Goal: Contribute content

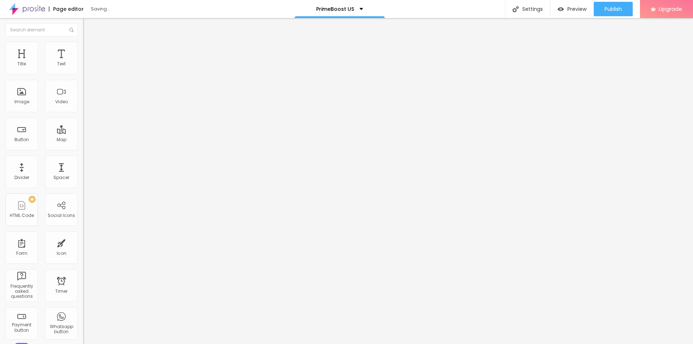
click at [83, 62] on span "Add image" at bounding box center [98, 59] width 30 height 6
click at [83, 73] on input "text" at bounding box center [126, 69] width 87 height 7
paste input "PrimeBoost US"
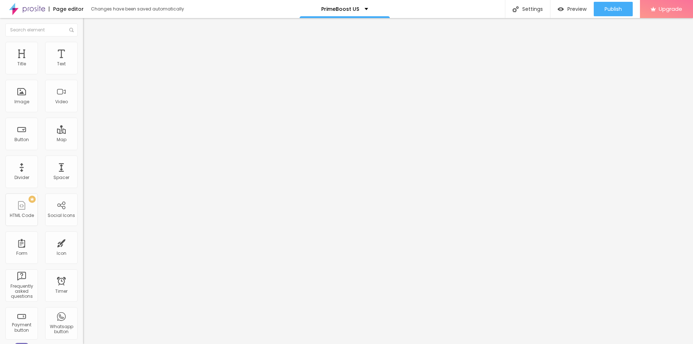
type input "PrimeBoost US"
click at [83, 148] on input "https://" at bounding box center [126, 144] width 87 height 7
paste input "[DOMAIN_NAME][URL]"
type input "[URL][DOMAIN_NAME]"
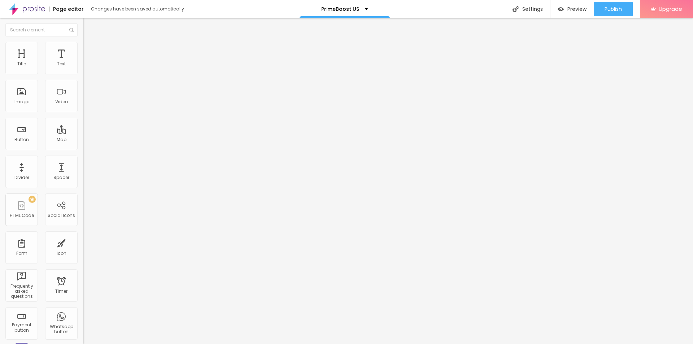
scroll to position [0, 0]
click at [90, 49] on span "Style" at bounding box center [95, 47] width 10 height 6
type input "95"
type input "90"
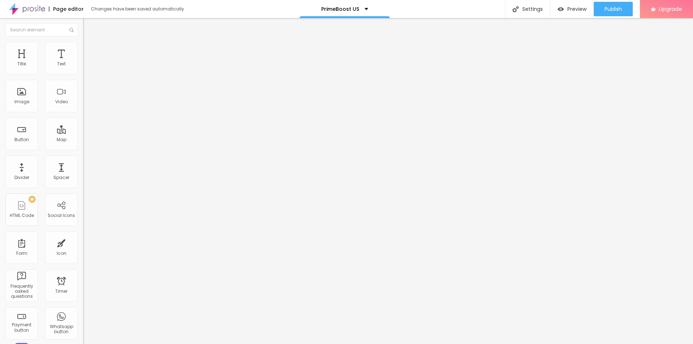
type input "90"
type input "75"
type input "70"
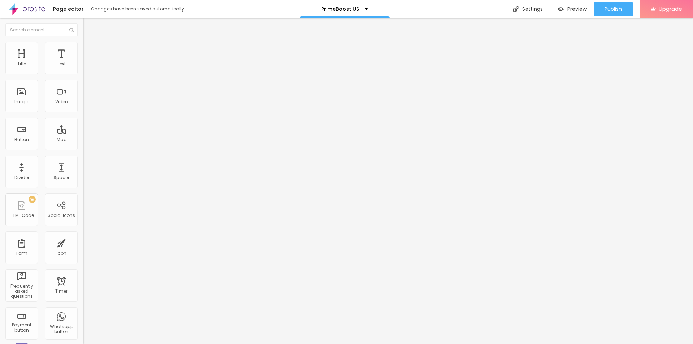
type input "65"
type input "60"
type input "55"
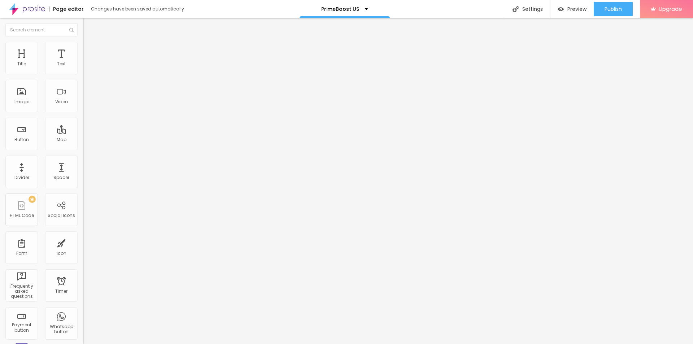
type input "55"
type input "50"
type input "45"
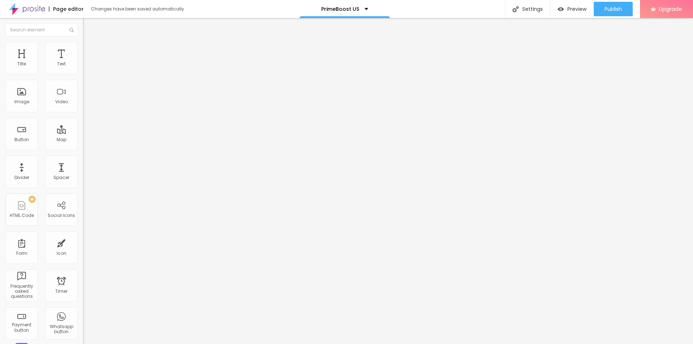
type input "40"
drag, startPoint x: 71, startPoint y: 78, endPoint x: 30, endPoint y: 78, distance: 41.5
type input "40"
click at [83, 74] on input "range" at bounding box center [106, 71] width 47 height 6
click at [86, 105] on icon "button" at bounding box center [88, 102] width 4 height 4
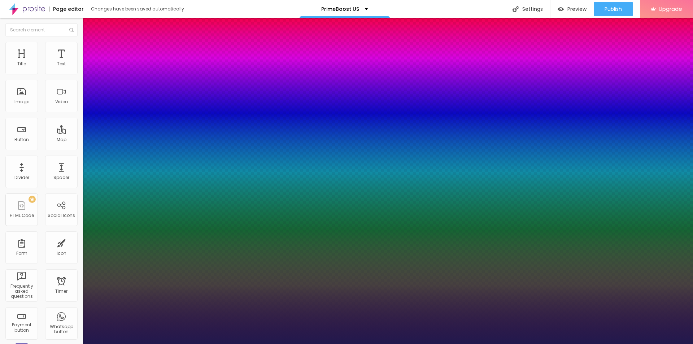
type input "19"
type input "1"
type input "20"
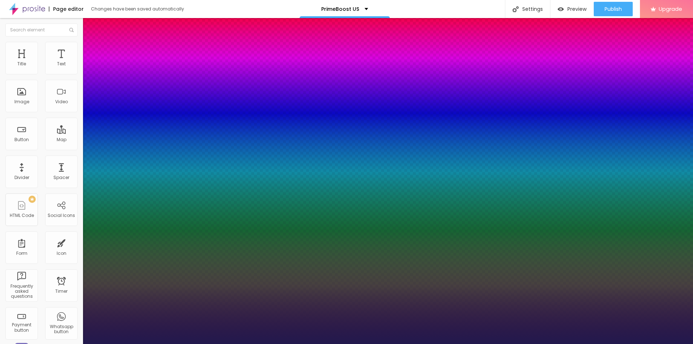
type input "1"
type input "22"
type input "1"
type input "24"
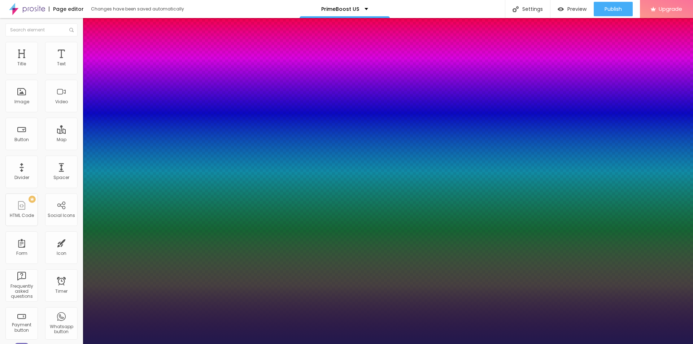
type input "24"
type input "1"
type input "25"
type input "1"
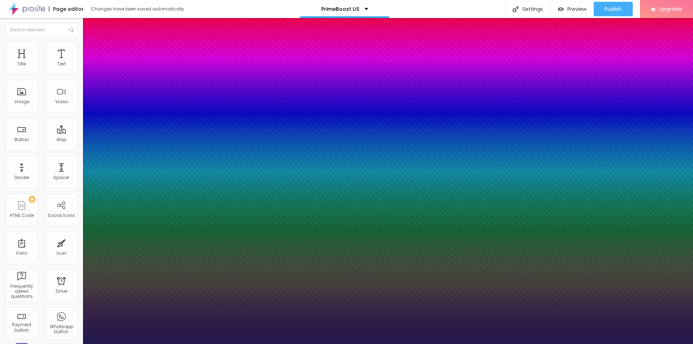
type input "26"
type input "1"
type input "27"
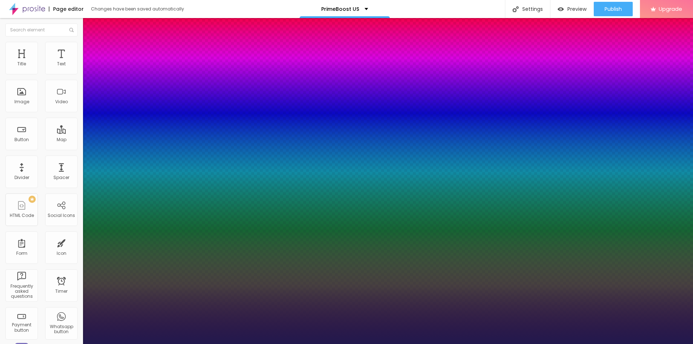
type input "1"
type input "28"
type input "1"
type input "29"
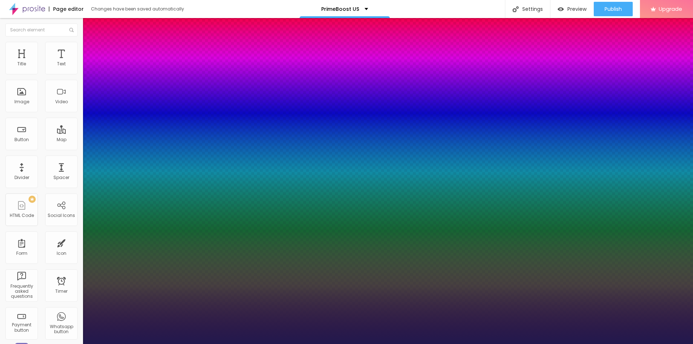
type input "29"
type input "1"
type input "30"
type input "1"
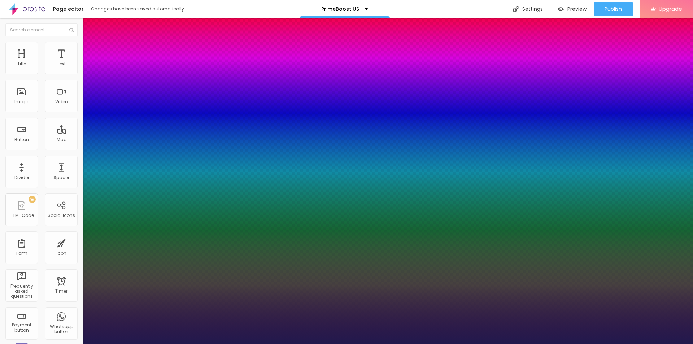
drag, startPoint x: 99, startPoint y: 202, endPoint x: 105, endPoint y: 204, distance: 6.9
type input "30"
type input "1"
click at [288, 344] on div at bounding box center [346, 344] width 693 height 0
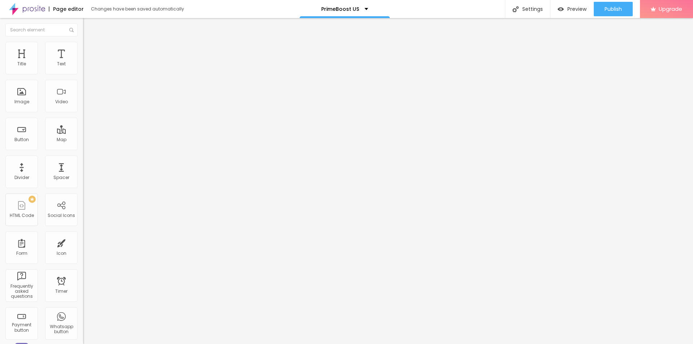
click at [83, 62] on span "Add image" at bounding box center [98, 59] width 30 height 6
click at [83, 73] on input "text" at bounding box center [126, 69] width 87 height 7
paste input "PrimeBoost"
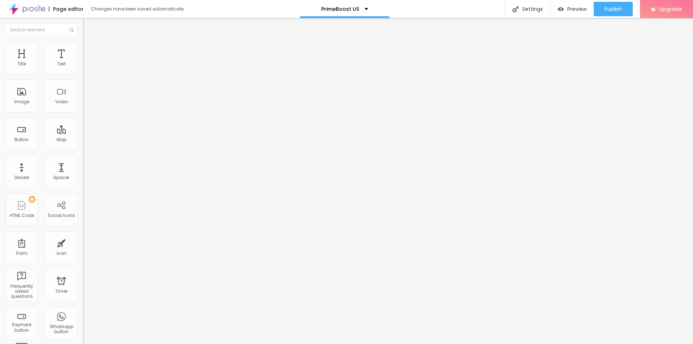
type input "PrimeBoost"
click at [83, 148] on input "https://" at bounding box center [126, 144] width 87 height 7
paste input "[DOMAIN_NAME][URL]"
type input "[URL][DOMAIN_NAME]"
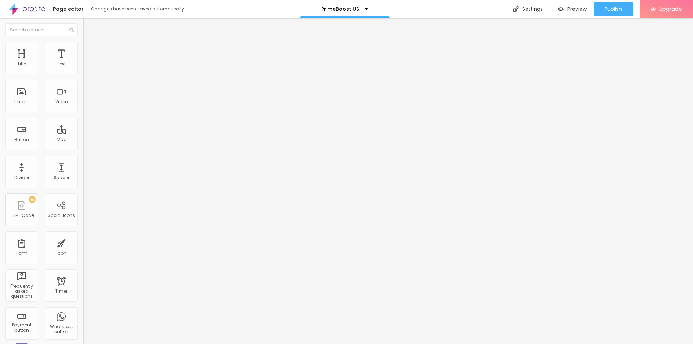
scroll to position [0, 0]
click at [83, 47] on ul "Content Style Advanced" at bounding box center [124, 46] width 83 height 22
click at [83, 45] on img at bounding box center [86, 45] width 6 height 6
type input "95"
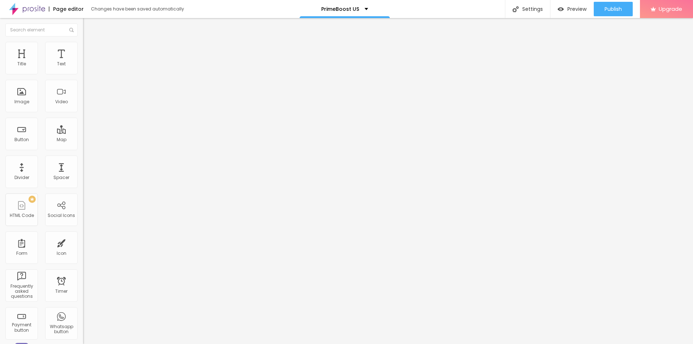
type input "90"
type input "85"
type input "80"
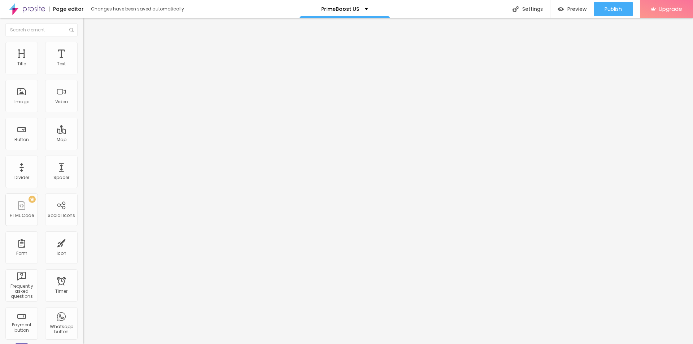
type input "80"
type input "75"
type input "70"
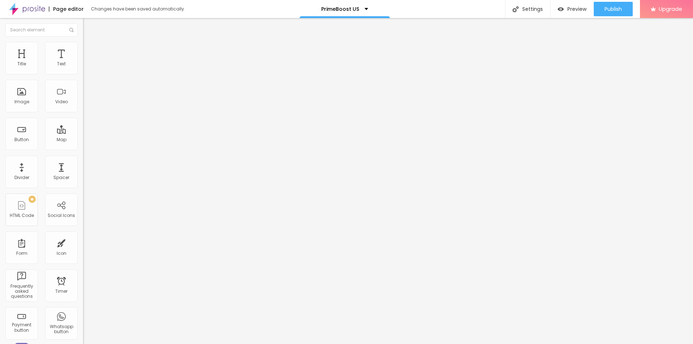
type input "65"
drag, startPoint x: 72, startPoint y: 78, endPoint x: 49, endPoint y: 79, distance: 22.4
type input "65"
click at [83, 74] on input "range" at bounding box center [106, 71] width 47 height 6
click at [537, 7] on div "Settings" at bounding box center [527, 9] width 45 height 18
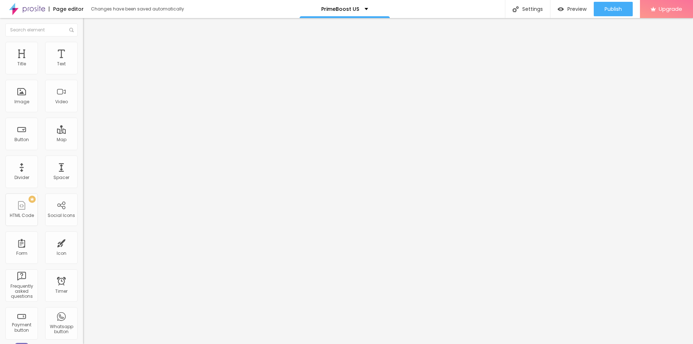
paste input "PrimeBoost"
paste input "(Official™) - Is It Worth the Hype?"
type input "PrimeBoost (Official™) - Is It Worth the Hype?"
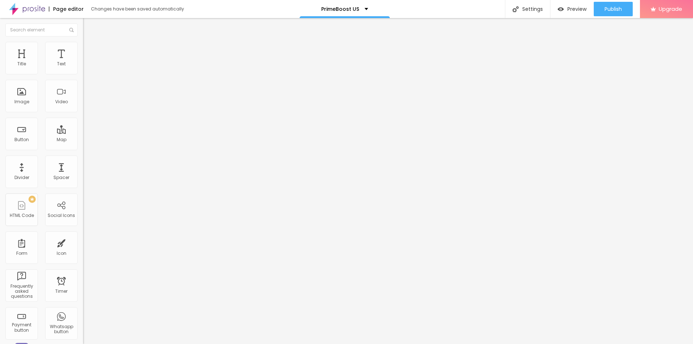
drag, startPoint x: 322, startPoint y: 184, endPoint x: 263, endPoint y: 185, distance: 58.5
copy div "SEO Add Title, Description and keywords to help Google and other search engines…"
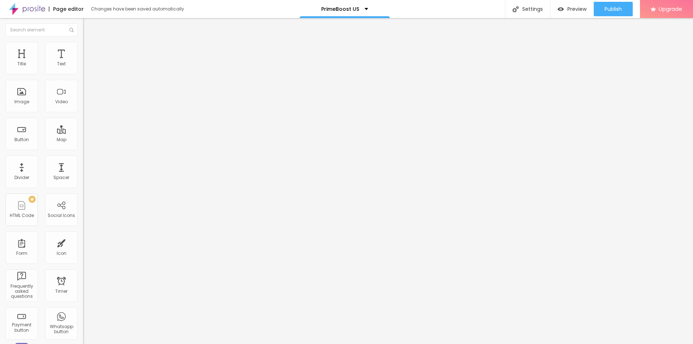
paste textarea "PrimeBoost™ is a powerful [DEMOGRAPHIC_DATA][MEDICAL_DATA] & [MEDICAL_DATA] boo…"
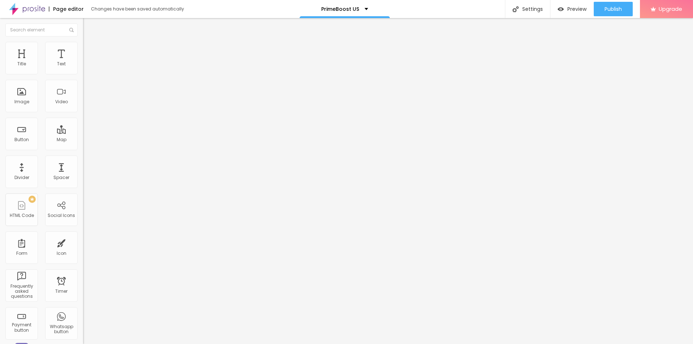
type textarea "PrimeBoost™ is a powerful [DEMOGRAPHIC_DATA][MEDICAL_DATA] & [MEDICAL_DATA] boo…"
drag, startPoint x: 308, startPoint y: 176, endPoint x: 257, endPoint y: 176, distance: 50.6
paste textarea "PrimeBoost"
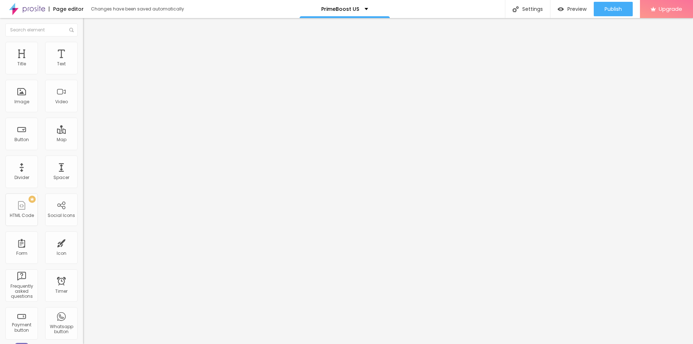
type textarea "PrimeBoost"
click at [607, 10] on span "Publish" at bounding box center [613, 9] width 17 height 6
click at [581, 52] on link "View page" at bounding box center [592, 50] width 65 height 5
